Goal: Transaction & Acquisition: Obtain resource

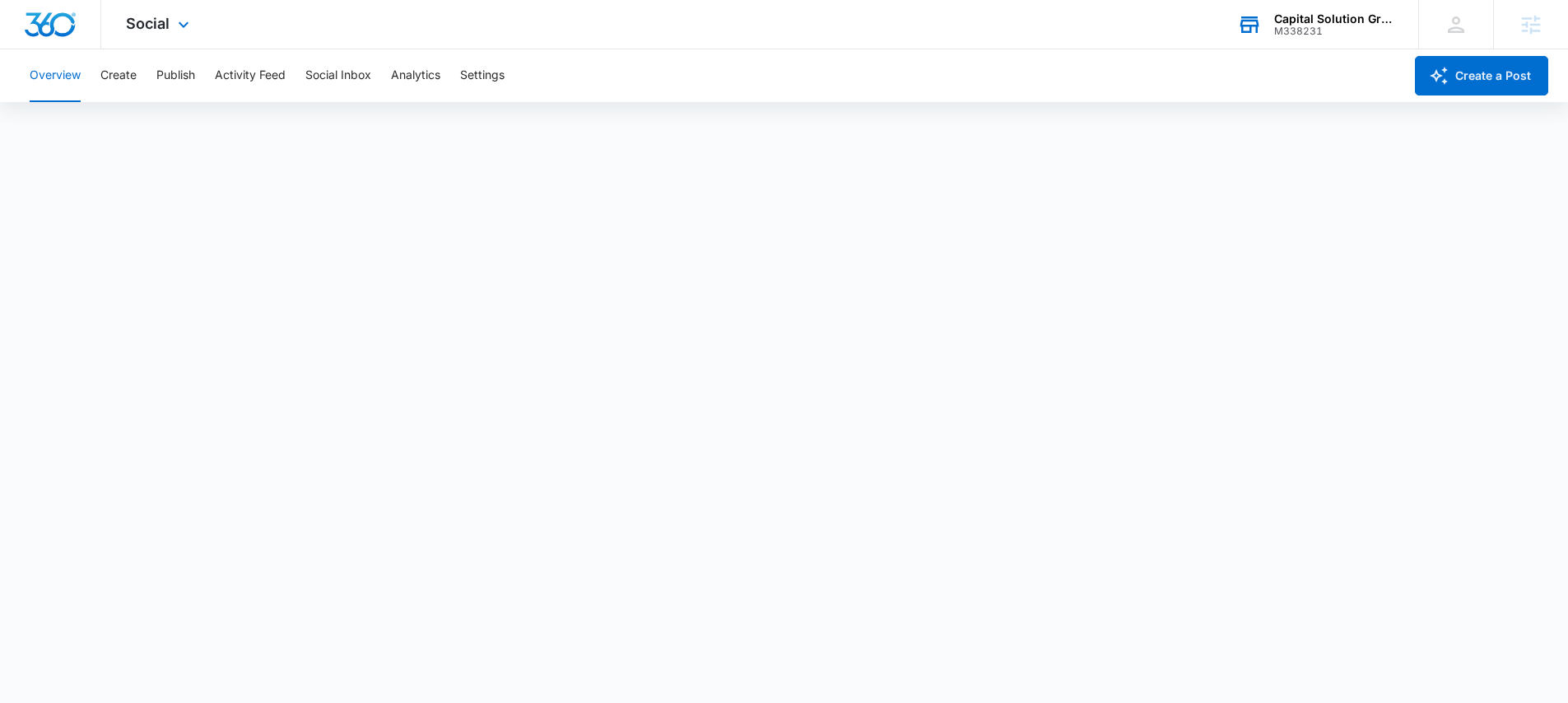
click at [1337, 20] on div "Capital Solution Group Funding" at bounding box center [1333, 18] width 120 height 13
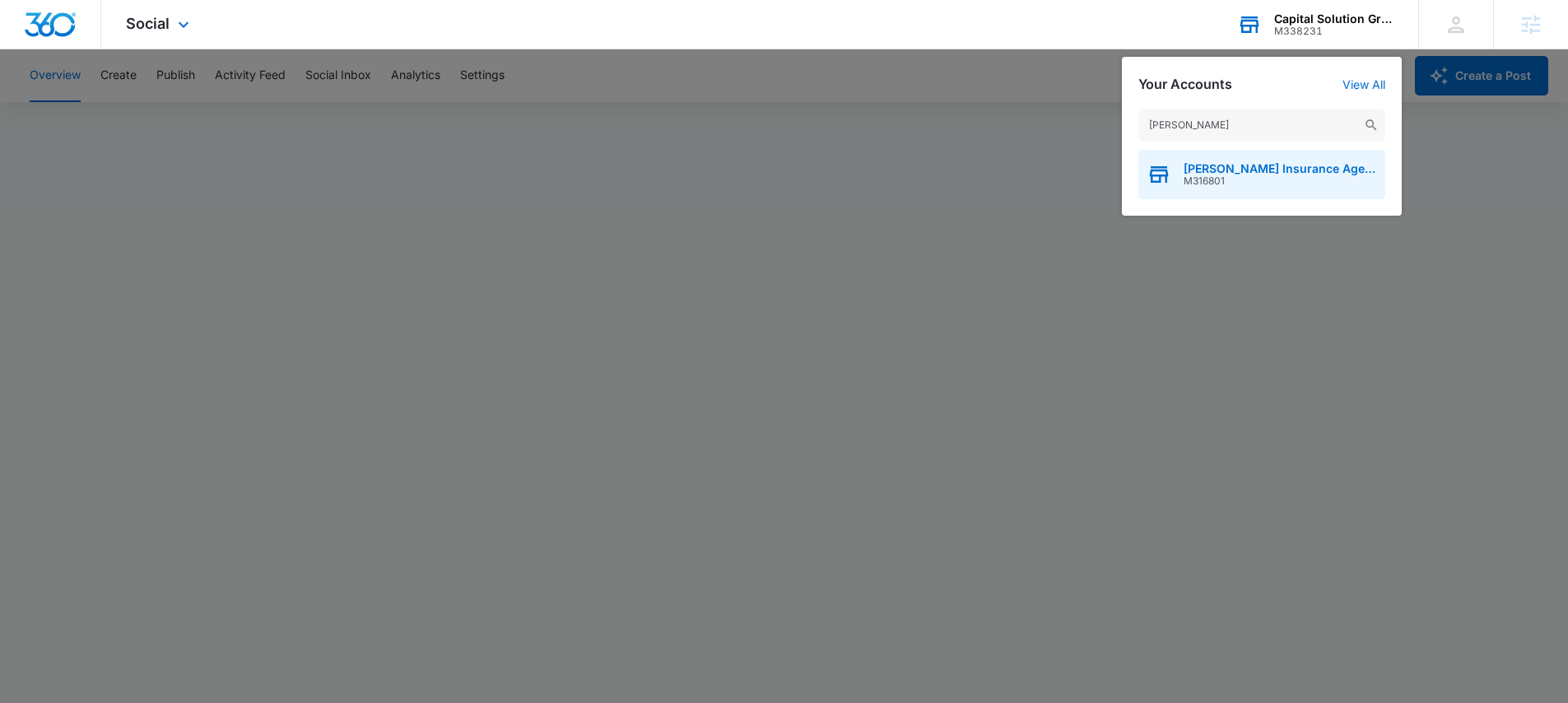
type input "patsel"
click at [1285, 160] on div "Patsel Insurance Agency M316801" at bounding box center [1262, 175] width 247 height 50
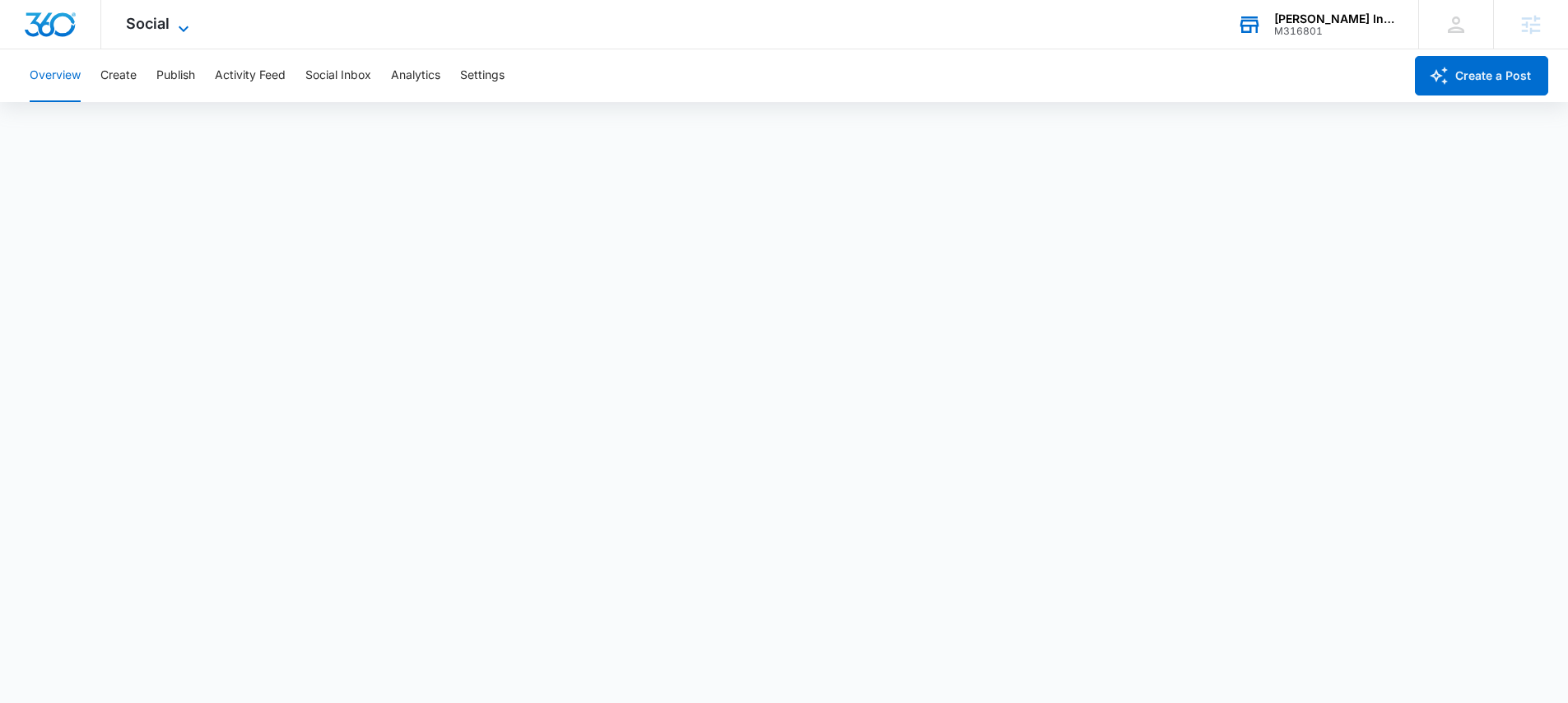
click at [158, 26] on span "Social" at bounding box center [148, 23] width 44 height 17
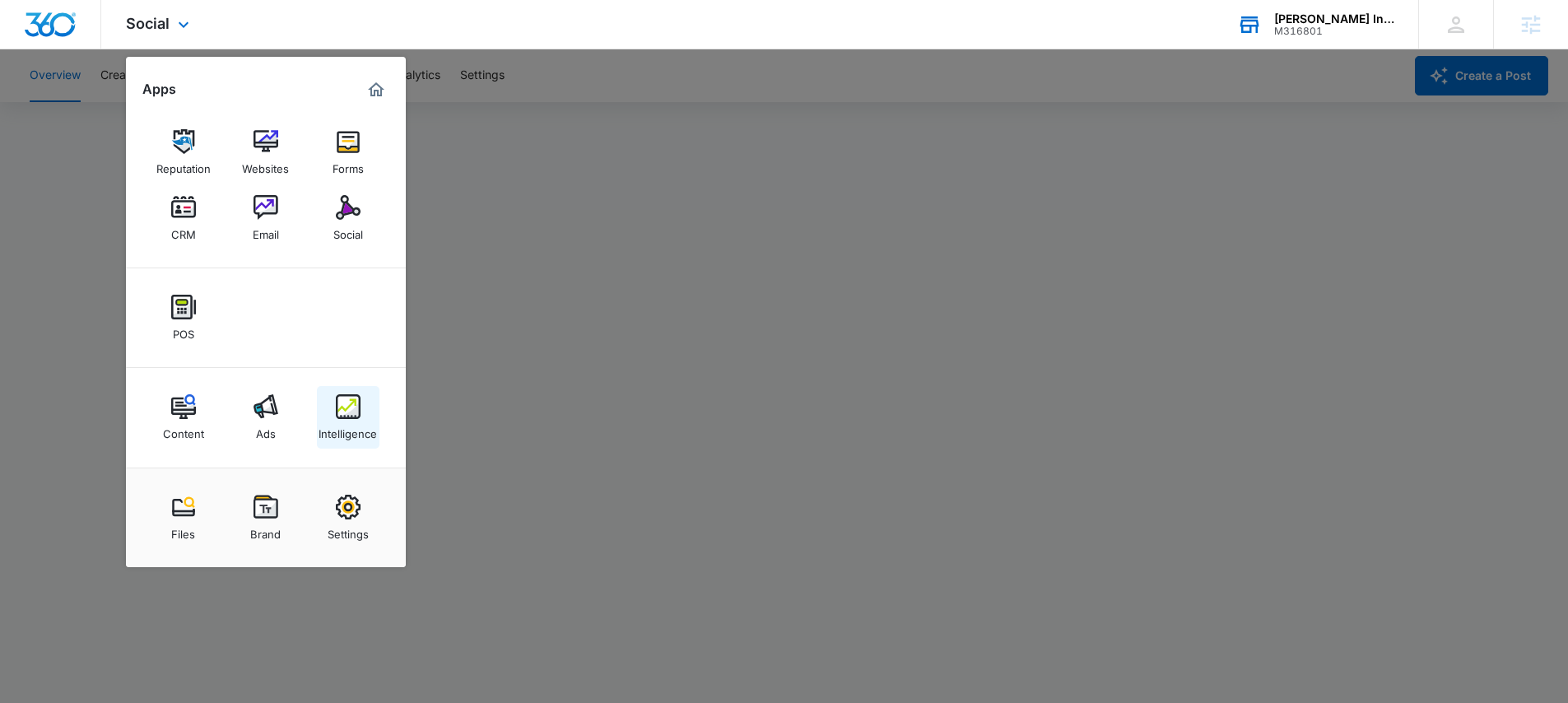
click at [350, 442] on link "Intelligence" at bounding box center [348, 417] width 63 height 63
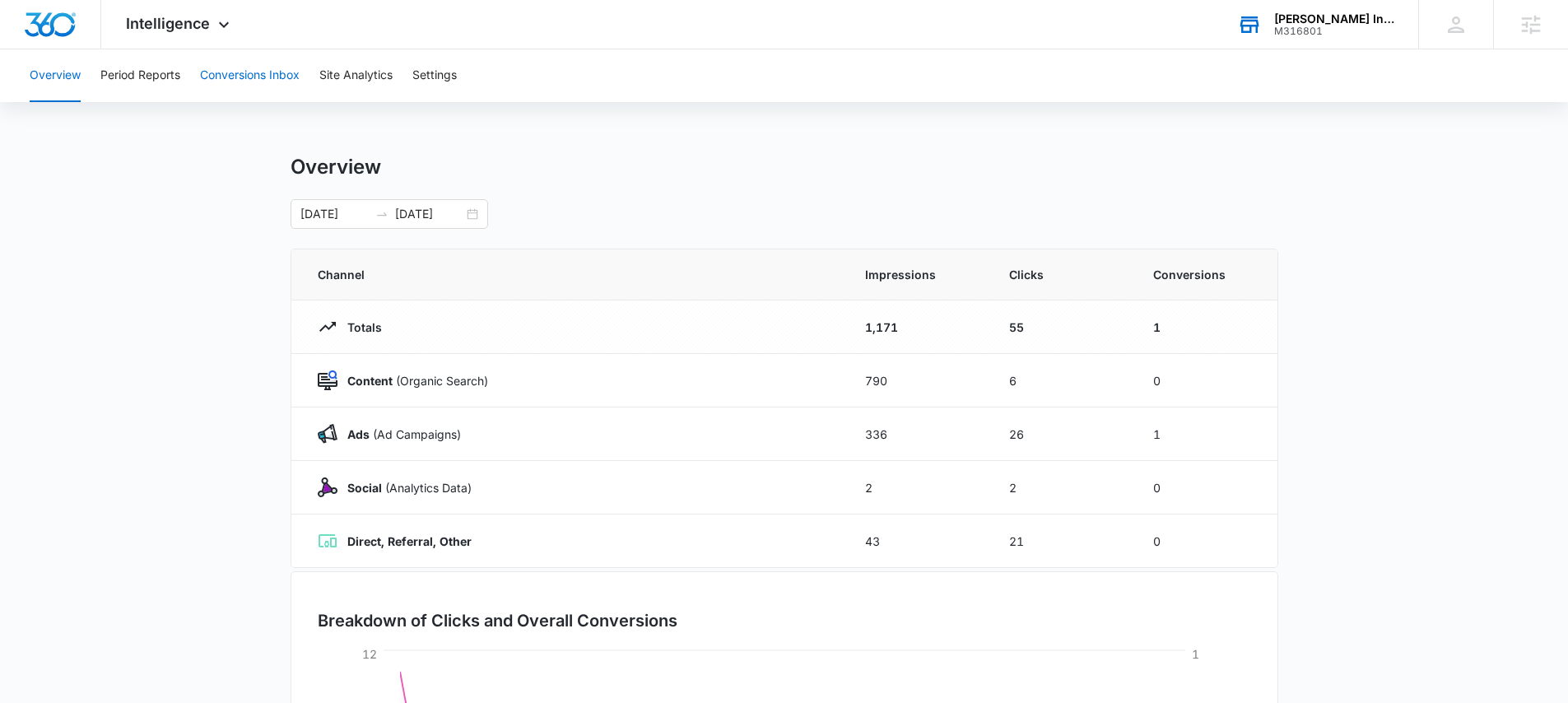
click at [264, 78] on button "Conversions Inbox" at bounding box center [250, 76] width 99 height 53
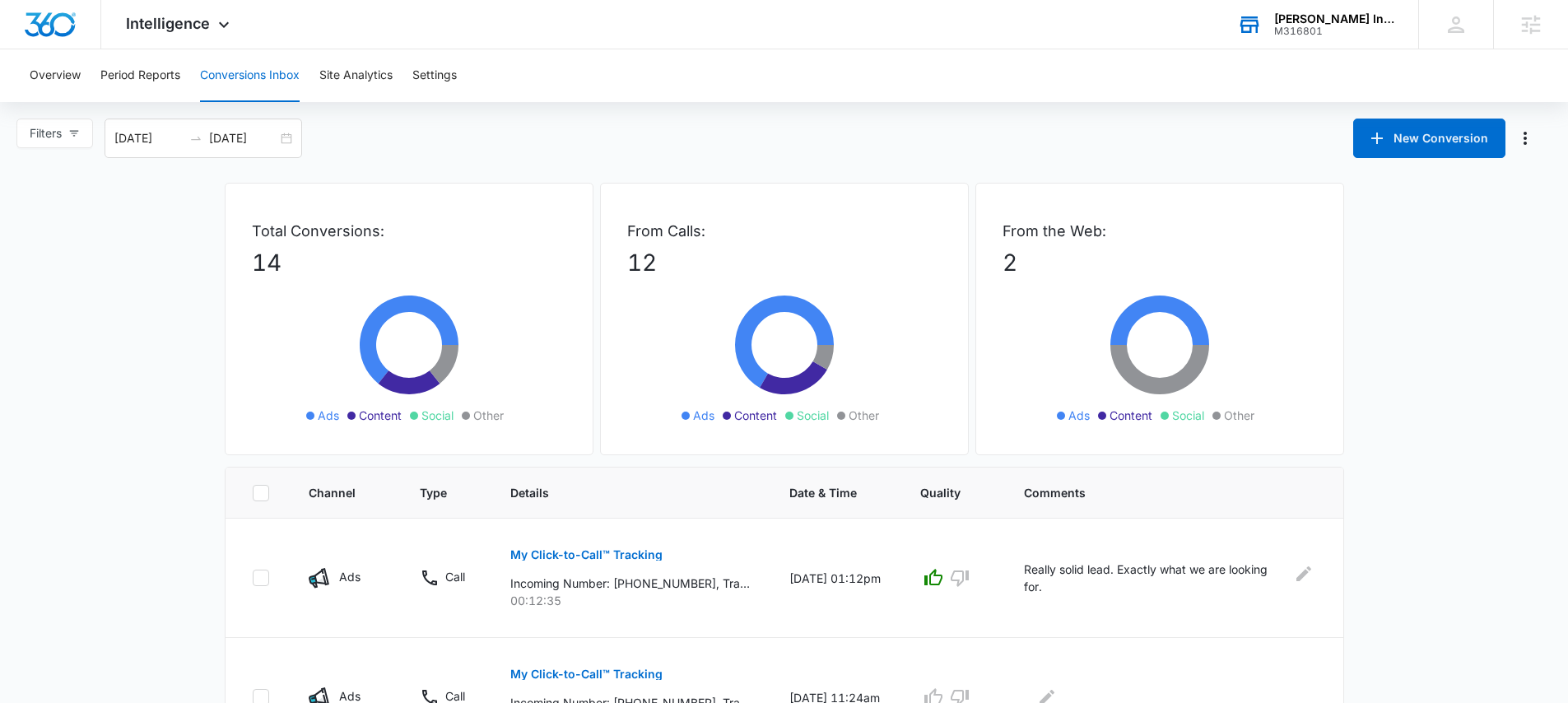
click at [1302, 26] on div "M316801" at bounding box center [1333, 32] width 120 height 12
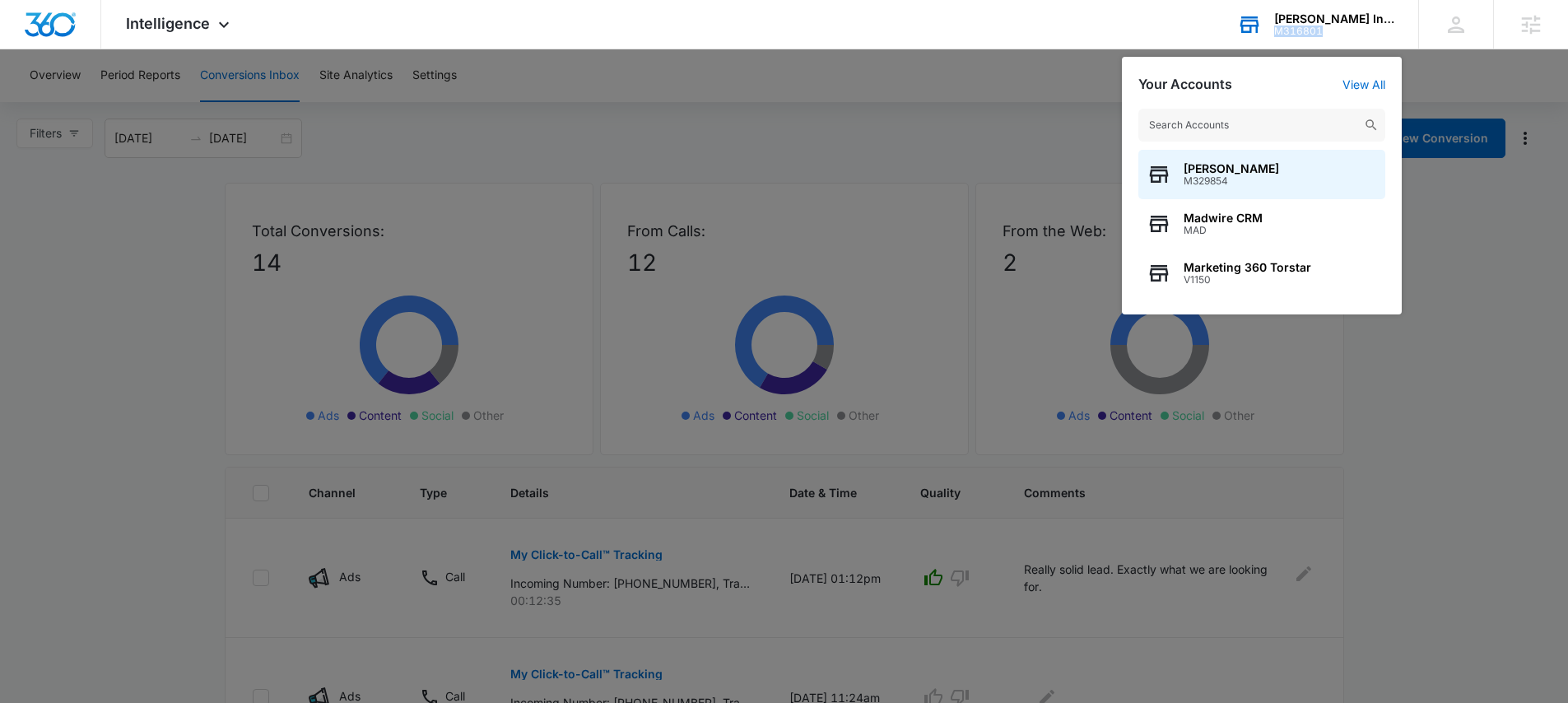
click at [1302, 26] on div "M316801" at bounding box center [1333, 32] width 120 height 12
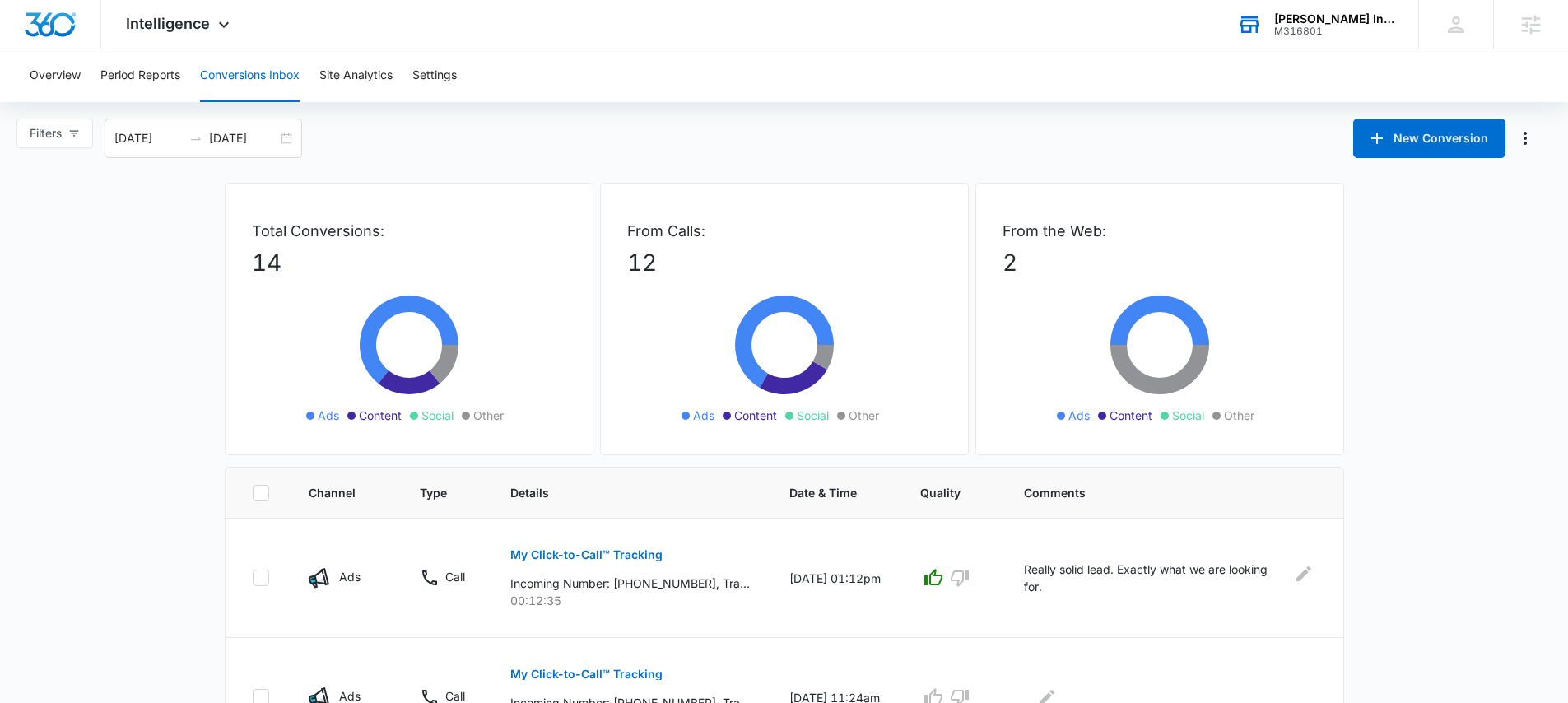
click at [1303, 21] on div "Patsel Insurance Agency" at bounding box center [1333, 18] width 120 height 13
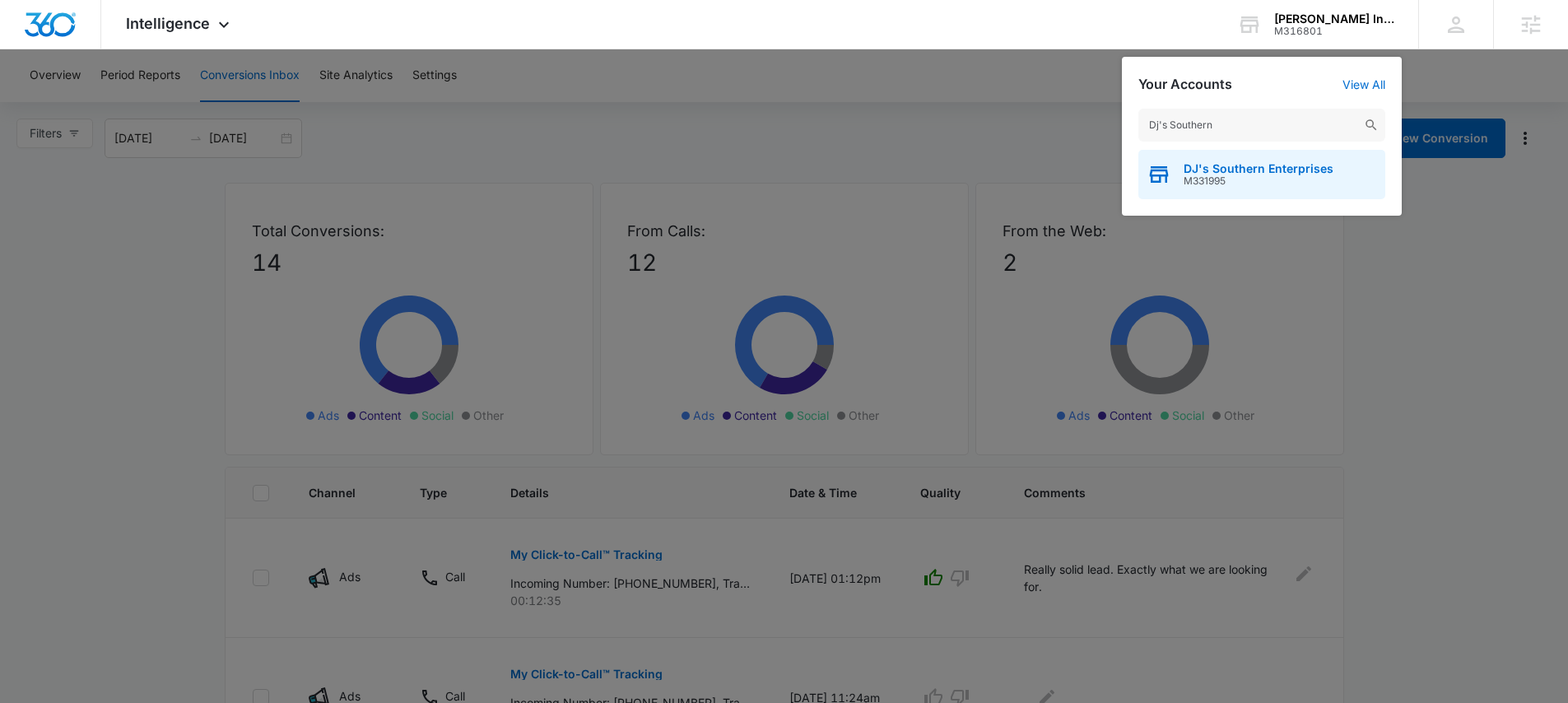
type input "Dj's Southern"
click at [1245, 166] on span "DJ's Southern Enterprises" at bounding box center [1258, 168] width 150 height 13
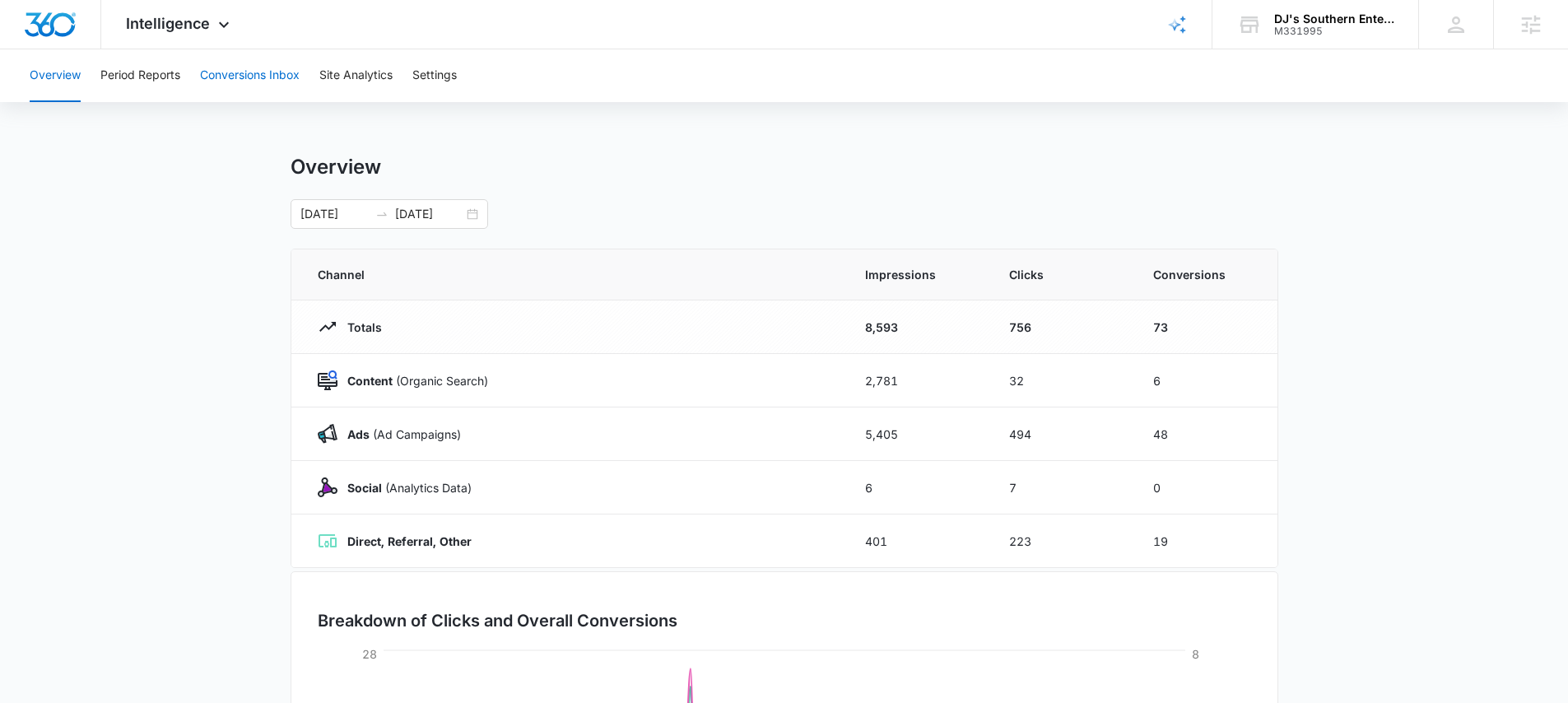
click at [284, 81] on button "Conversions Inbox" at bounding box center [250, 76] width 99 height 53
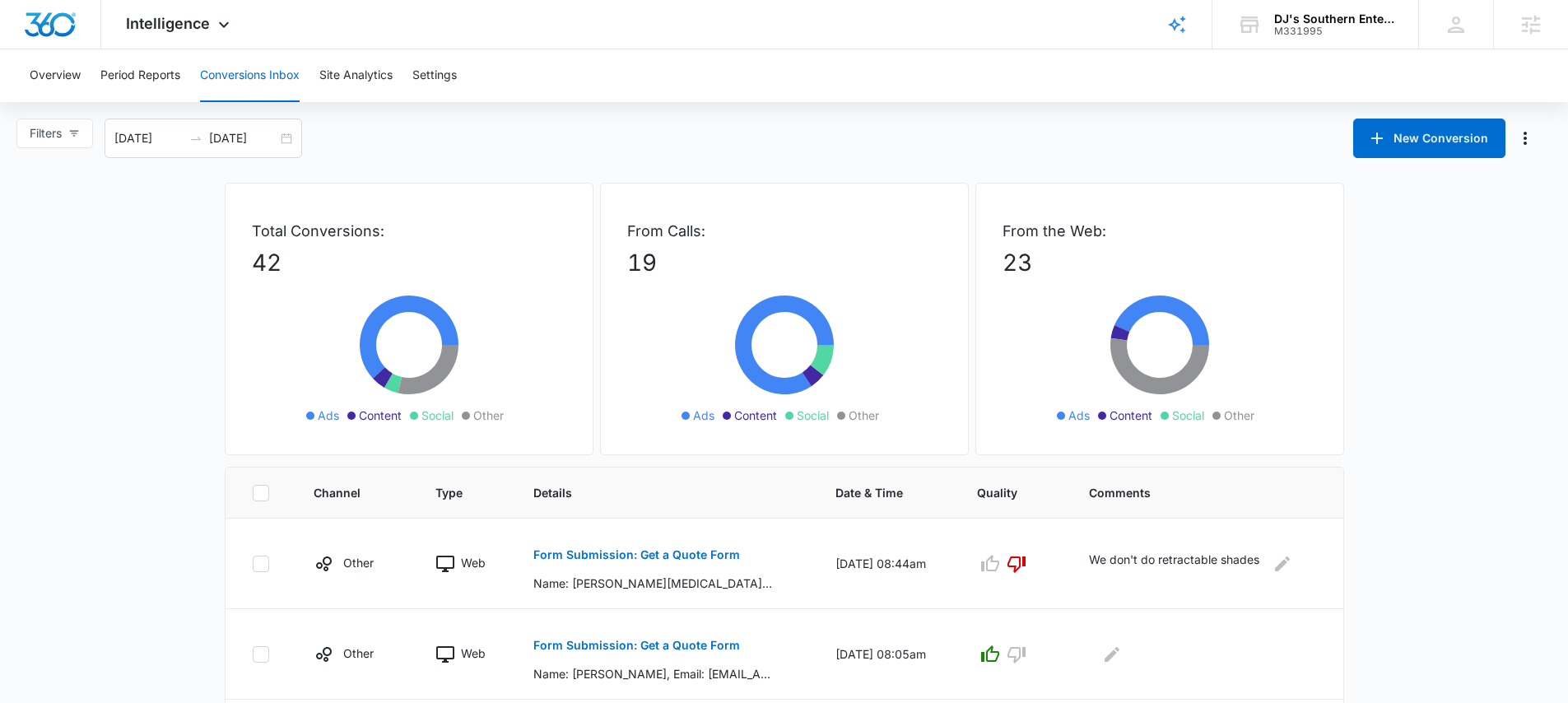
click at [84, 85] on div "Overview Period Reports Conversions Inbox Site Analytics Settings" at bounding box center [784, 76] width 1528 height 53
click at [67, 74] on button "Overview" at bounding box center [55, 76] width 51 height 53
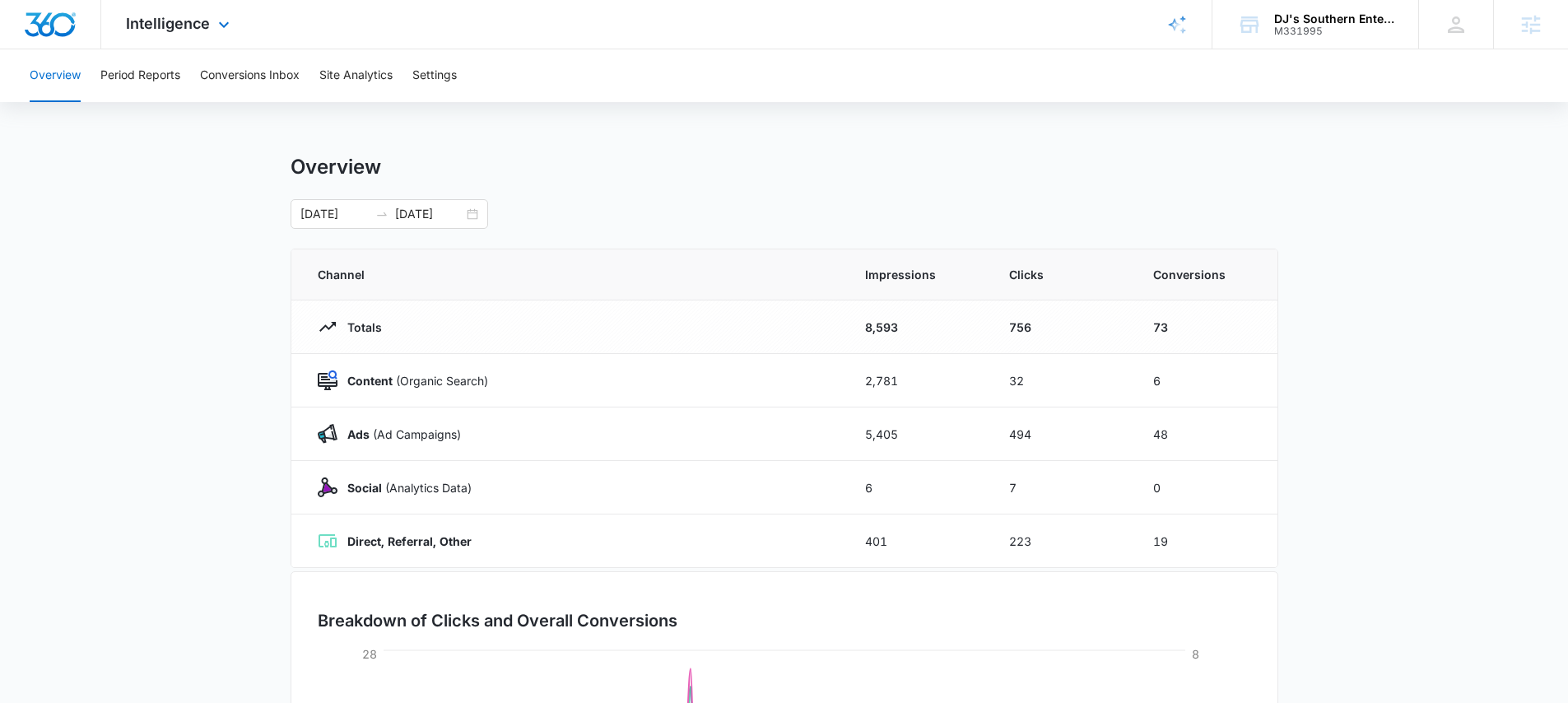
click at [173, 33] on div "Intelligence Apps Reputation Forms CRM Email Social Payments POS Content Ads In…" at bounding box center [180, 24] width 157 height 49
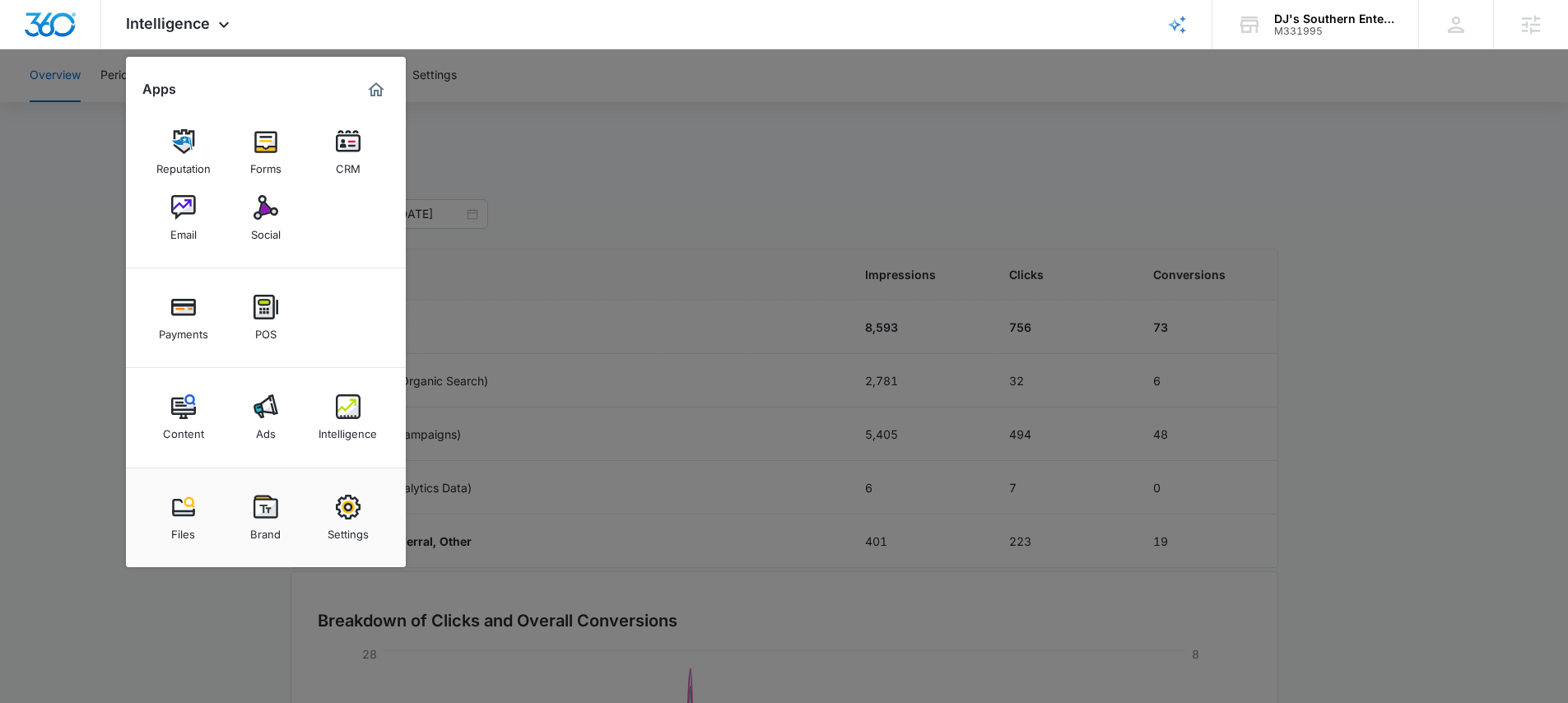
click at [805, 166] on div at bounding box center [784, 351] width 1568 height 703
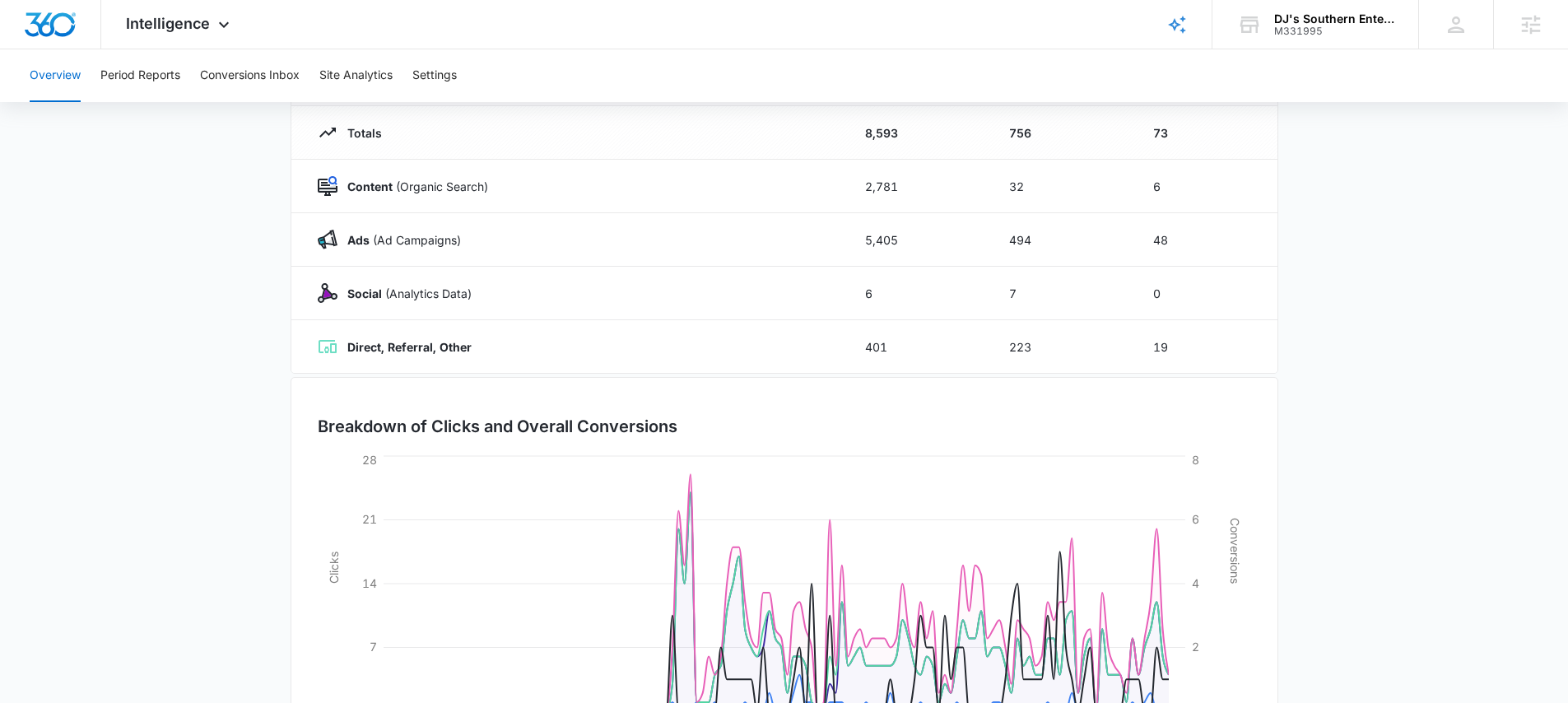
scroll to position [316, 0]
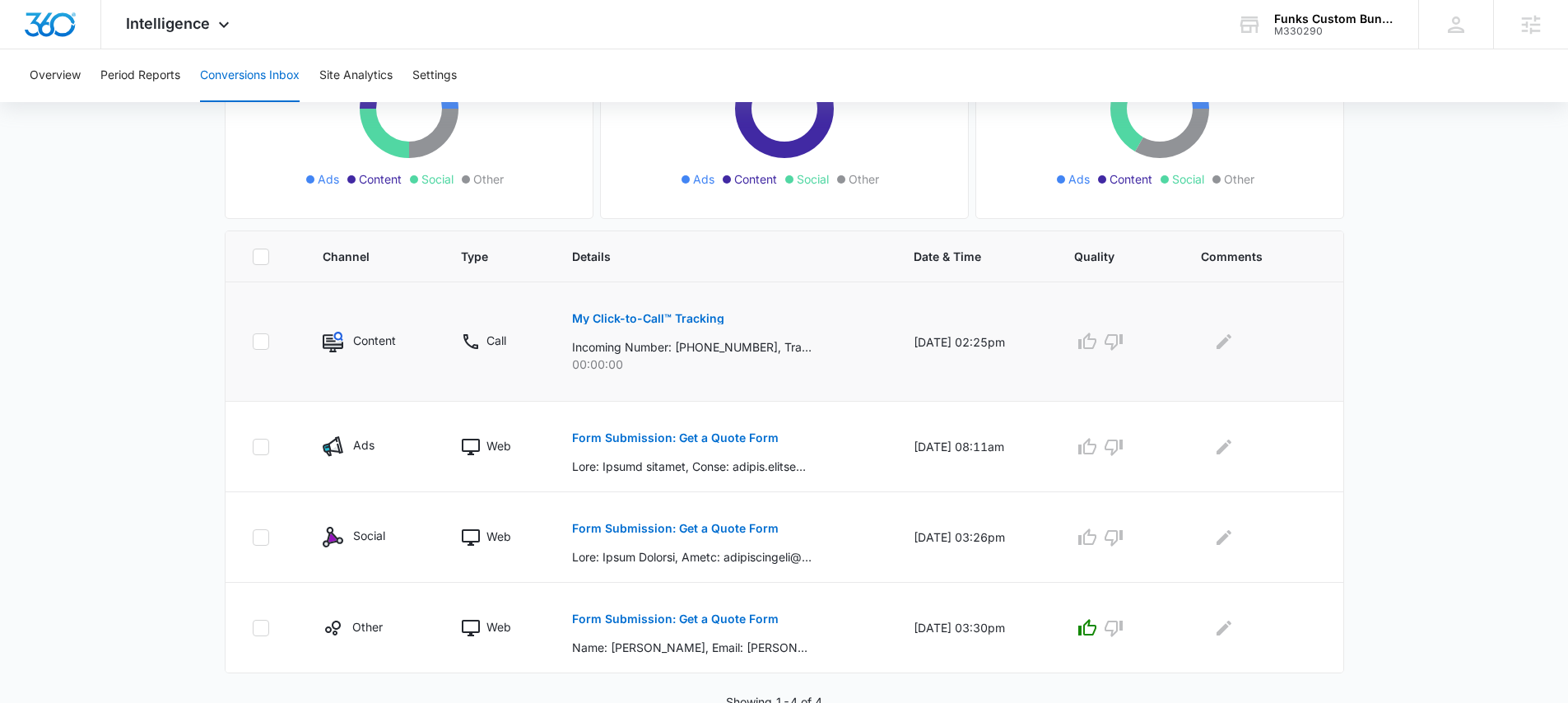
scroll to position [244, 0]
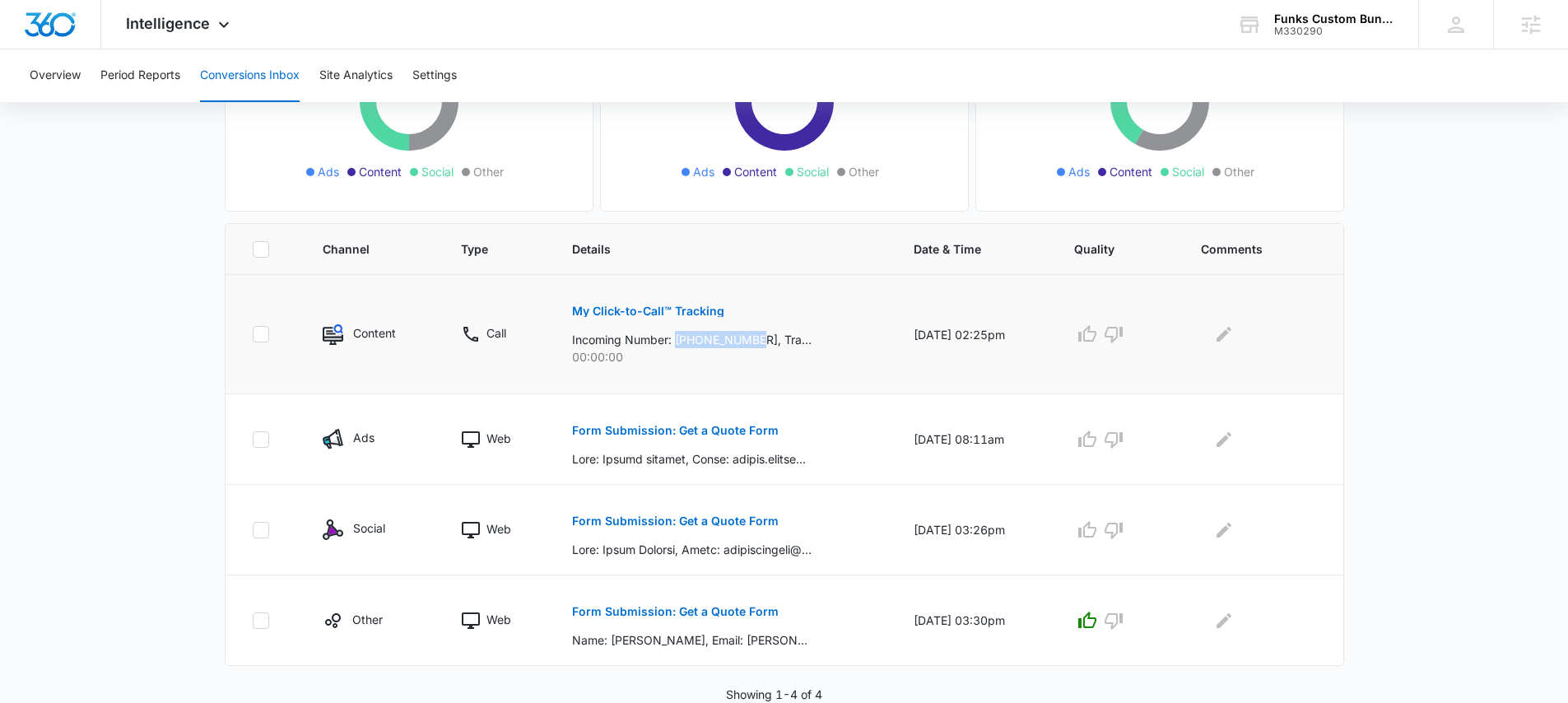
drag, startPoint x: 667, startPoint y: 341, endPoint x: 754, endPoint y: 345, distance: 87.1
click at [754, 345] on p "Incoming Number: [PHONE_NUMBER], Tracking Number: [PHONE_NUMBER], Ring To: [PHO…" at bounding box center [691, 339] width 240 height 17
copy p "[PHONE_NUMBER]"
click at [674, 308] on p "My Click-to-Call™ Tracking" at bounding box center [647, 311] width 152 height 12
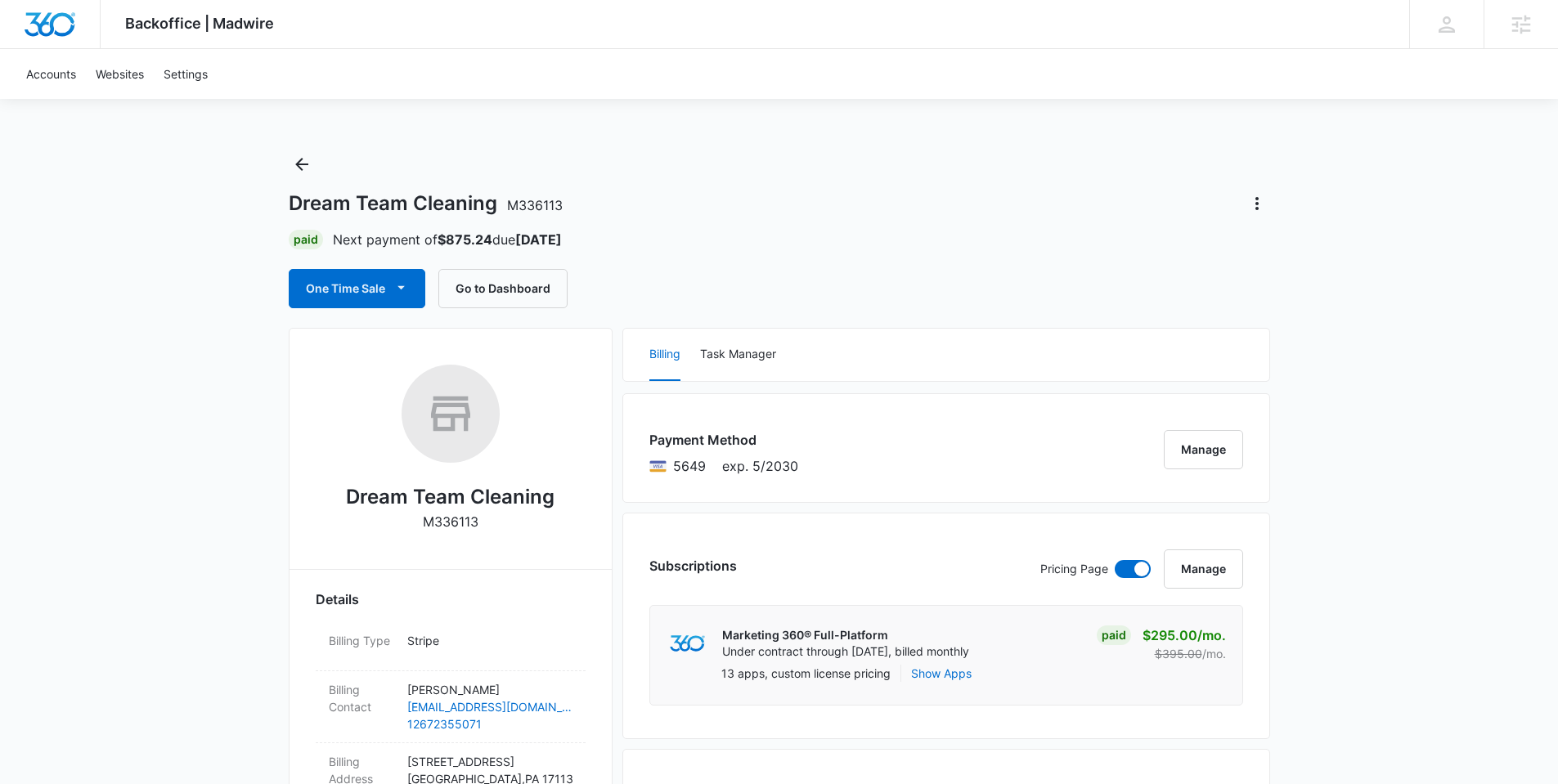
scroll to position [1425, 0]
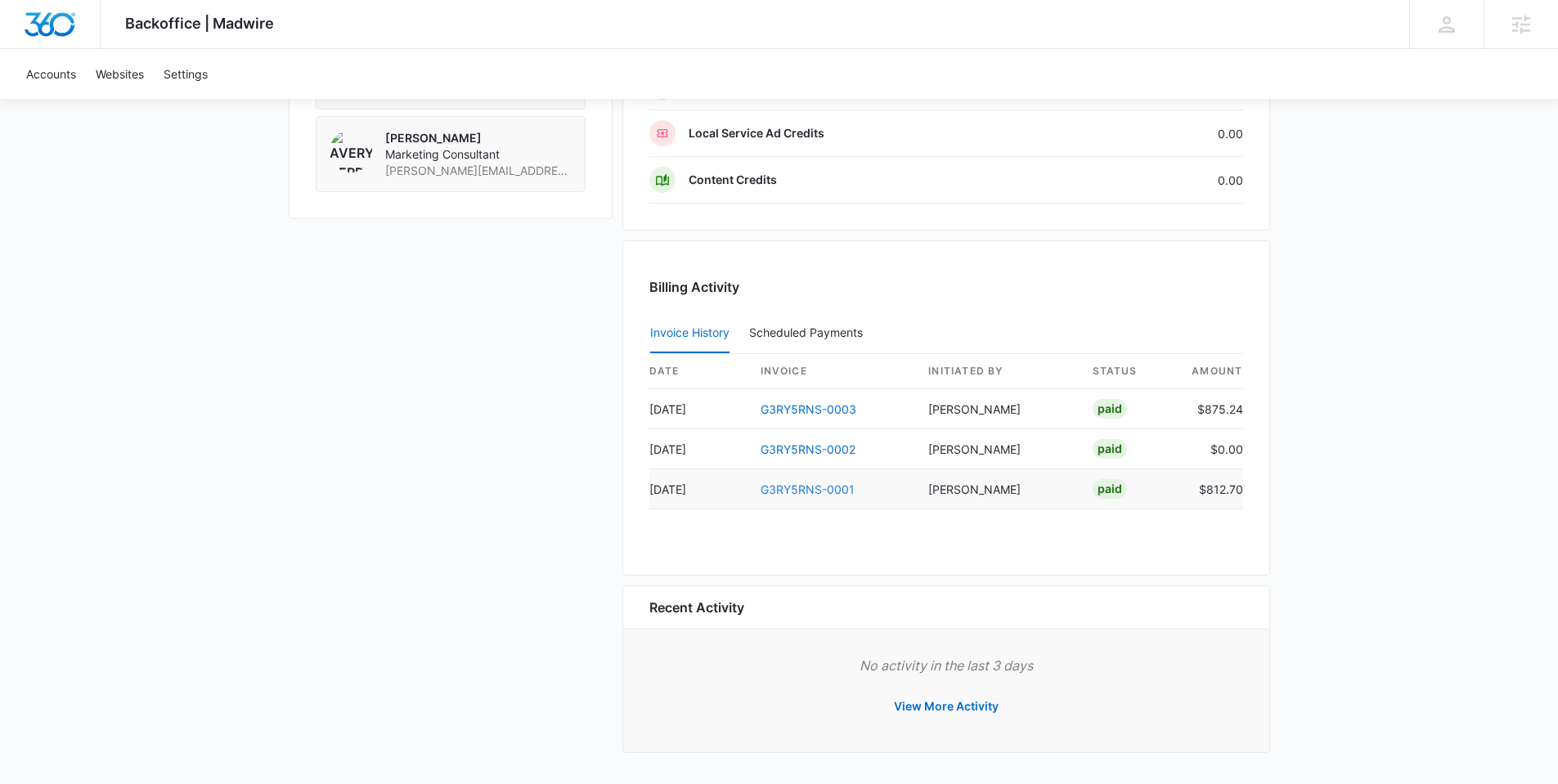
click at [809, 492] on link "G3RY5RNS-0001" at bounding box center [807, 489] width 94 height 14
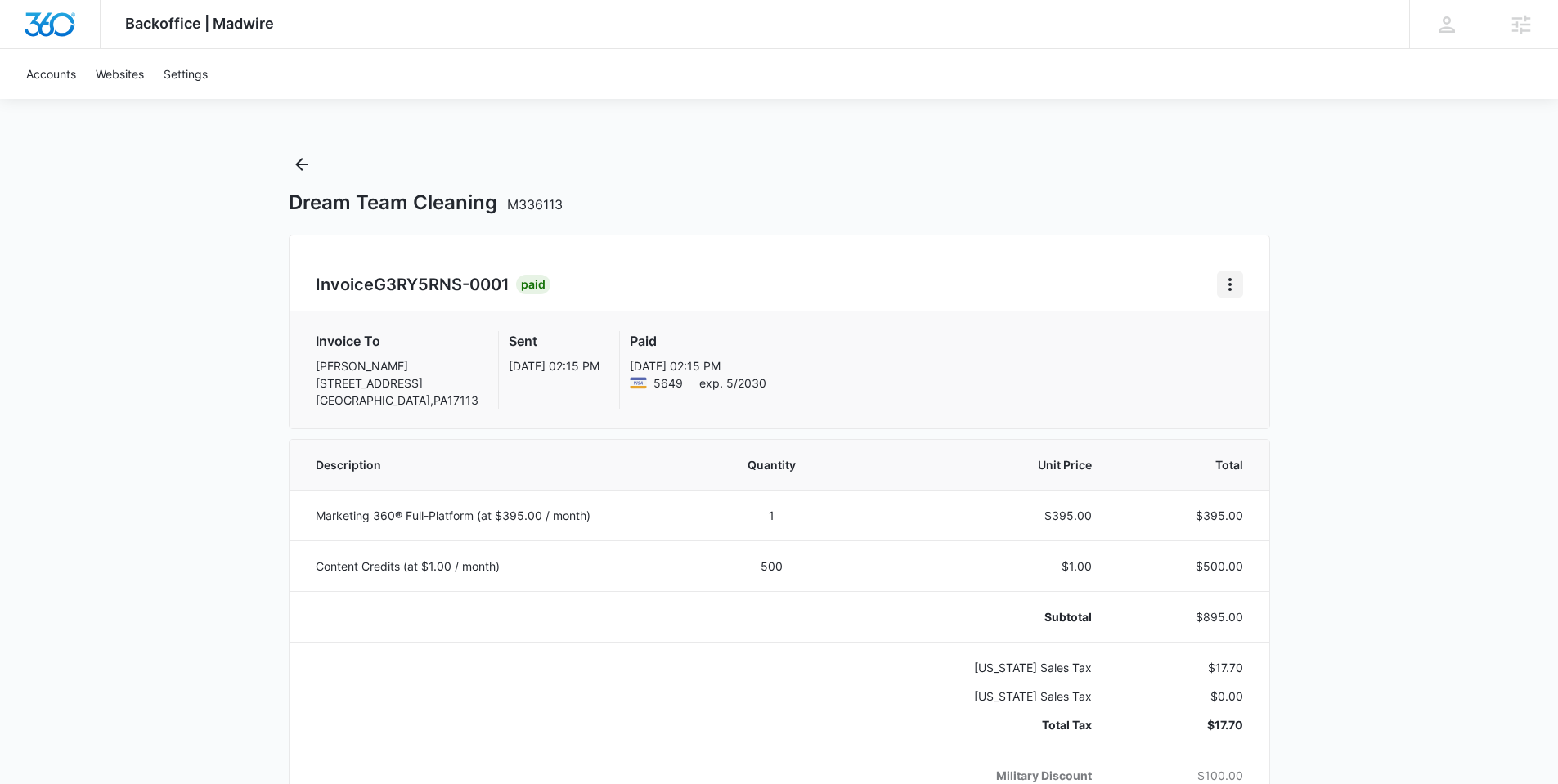
click at [1231, 274] on icon "Home" at bounding box center [1230, 284] width 20 height 20
click at [1257, 330] on link "Download Invoice" at bounding box center [1284, 330] width 95 height 14
